Goal: Information Seeking & Learning: Learn about a topic

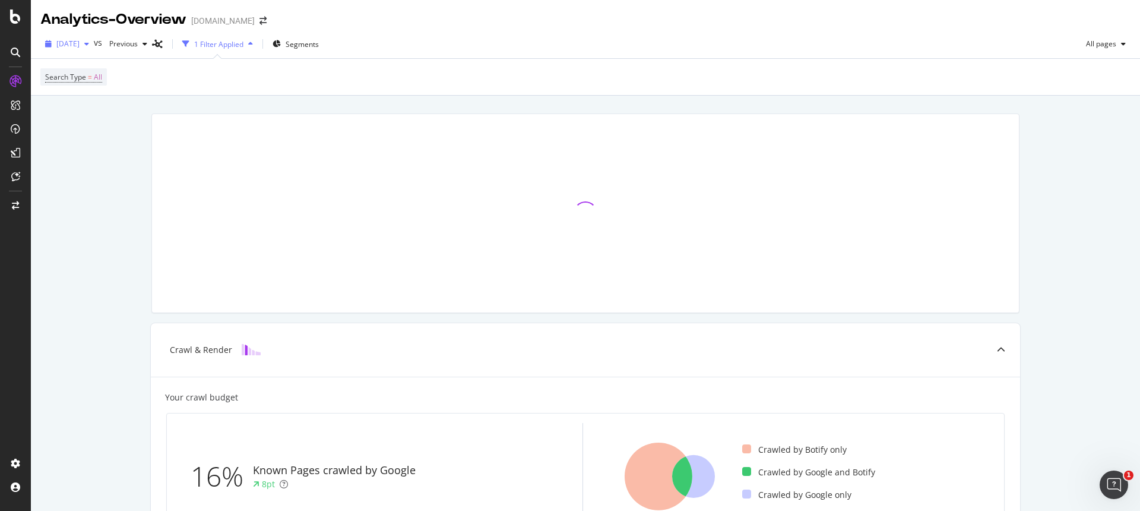
click at [80, 44] on span "[DATE]" at bounding box center [67, 44] width 23 height 10
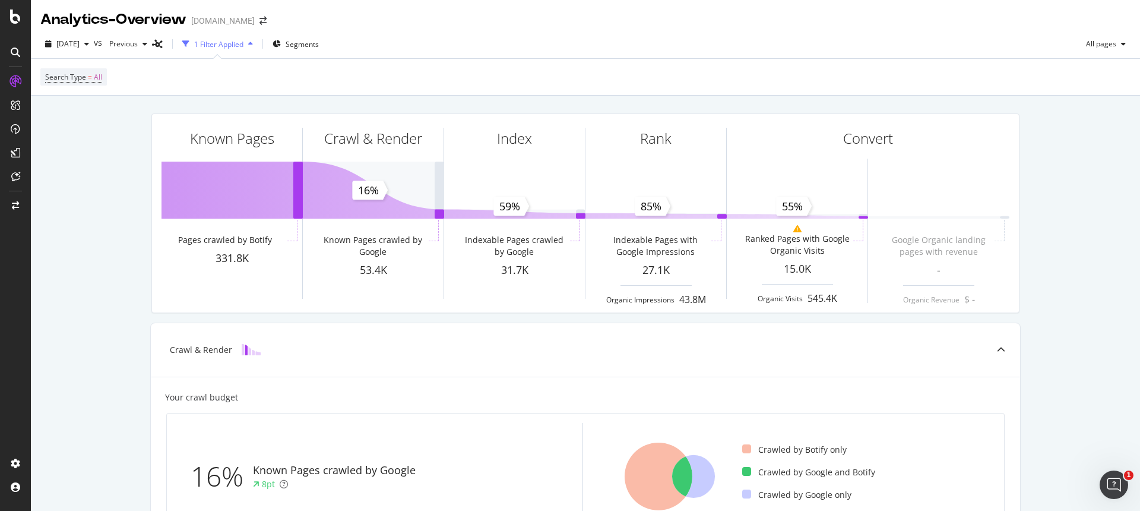
click at [17, 19] on icon at bounding box center [15, 17] width 11 height 14
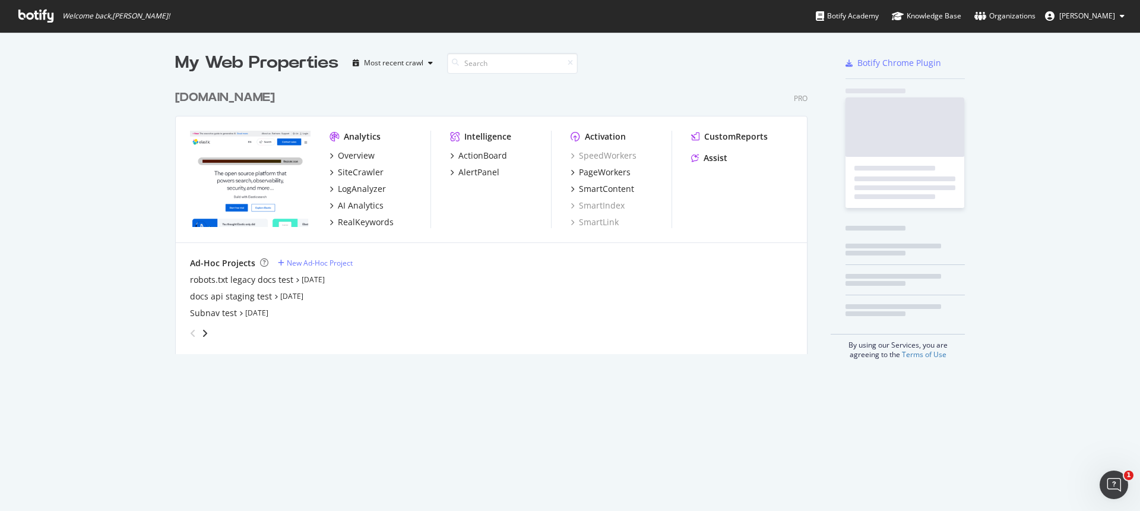
scroll to position [511, 1140]
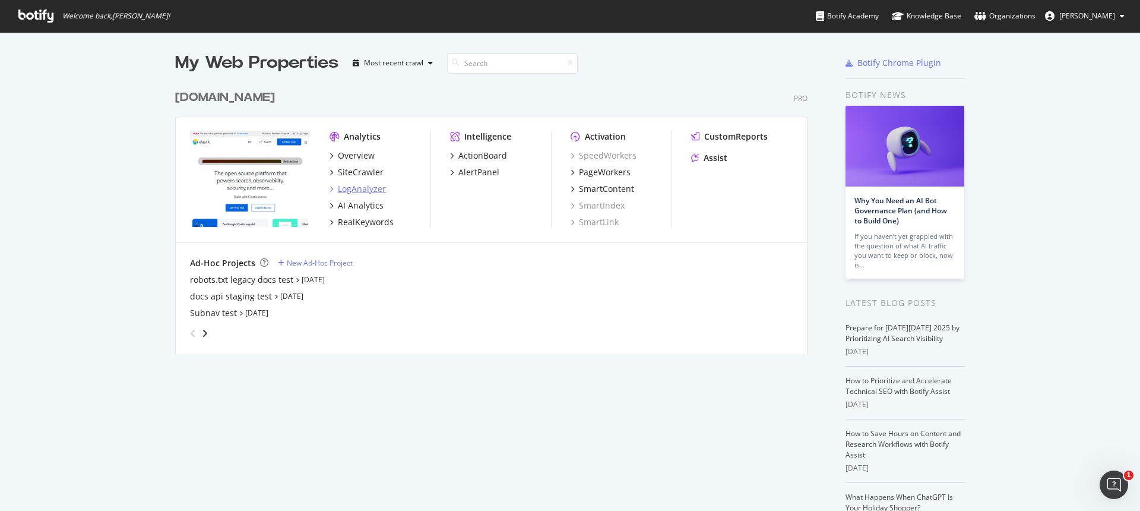
click at [365, 188] on div "LogAnalyzer" at bounding box center [362, 189] width 48 height 12
